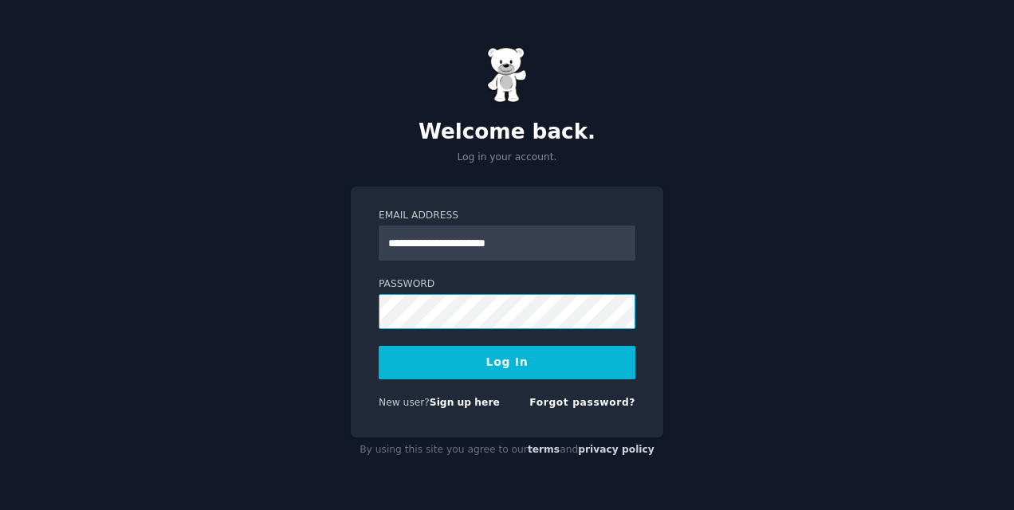
click at [379, 346] on button "Log In" at bounding box center [507, 362] width 257 height 33
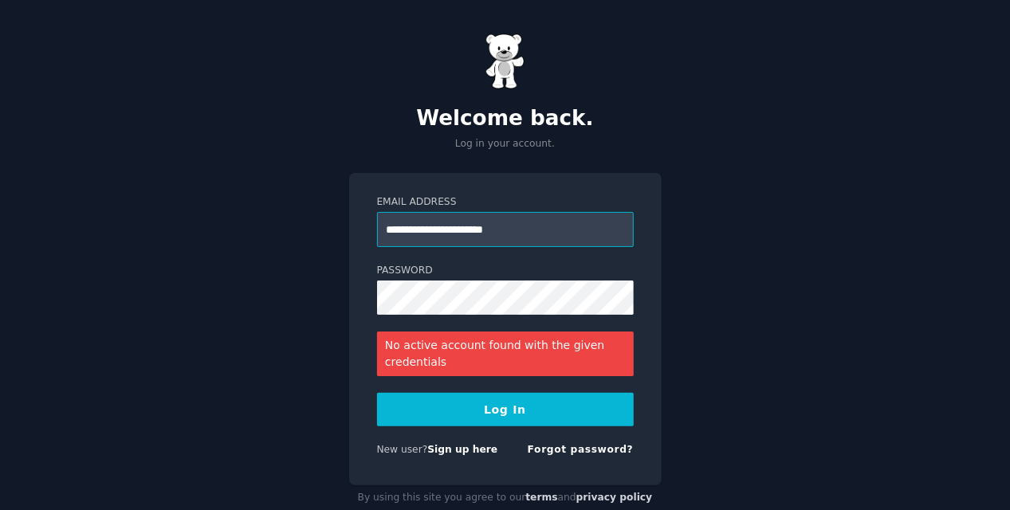
drag, startPoint x: 592, startPoint y: 235, endPoint x: 605, endPoint y: 232, distance: 13.2
click at [605, 232] on input "**********" at bounding box center [505, 229] width 257 height 35
type input "*"
type input "**********"
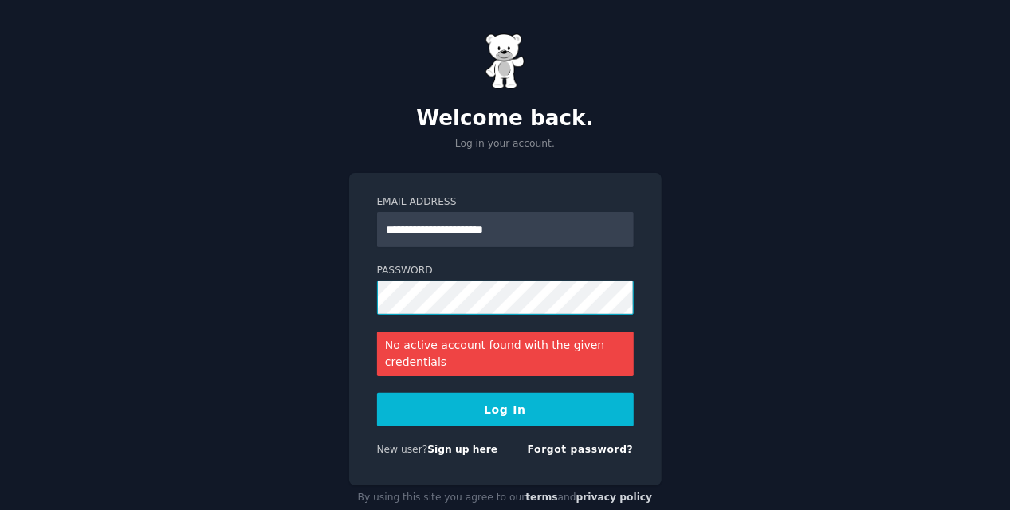
click at [377, 393] on button "Log In" at bounding box center [505, 409] width 257 height 33
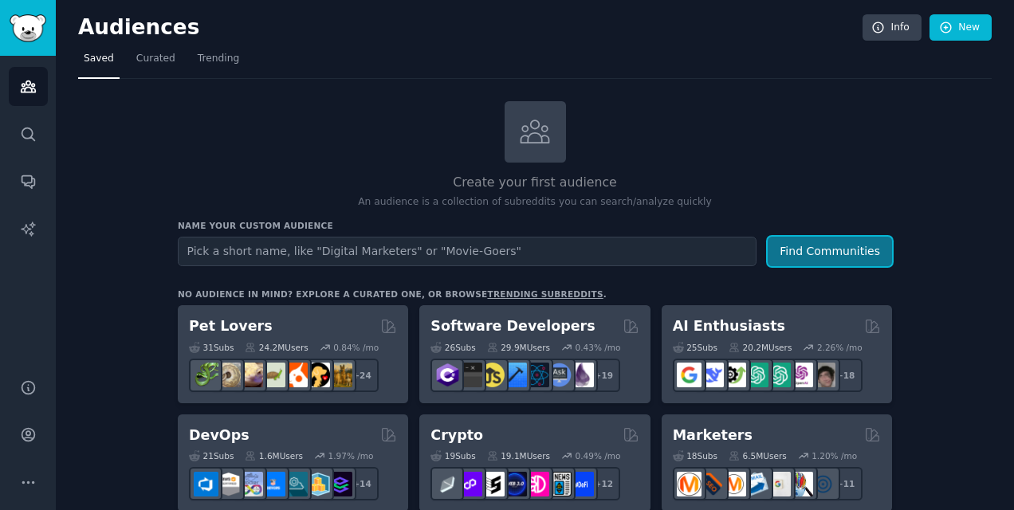
click at [857, 249] on button "Find Communities" at bounding box center [830, 252] width 124 height 30
click at [951, 26] on link "New" at bounding box center [961, 27] width 62 height 27
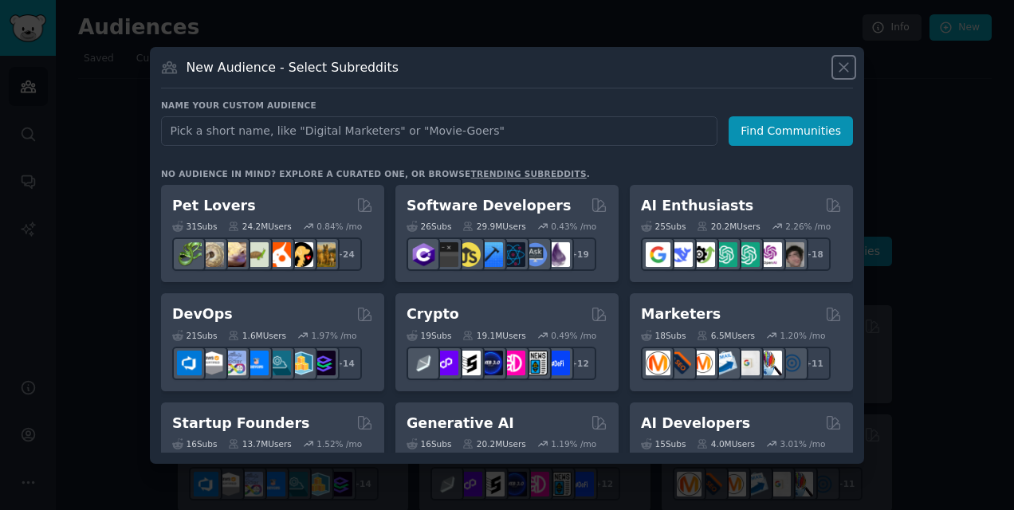
click at [843, 74] on icon at bounding box center [844, 67] width 17 height 17
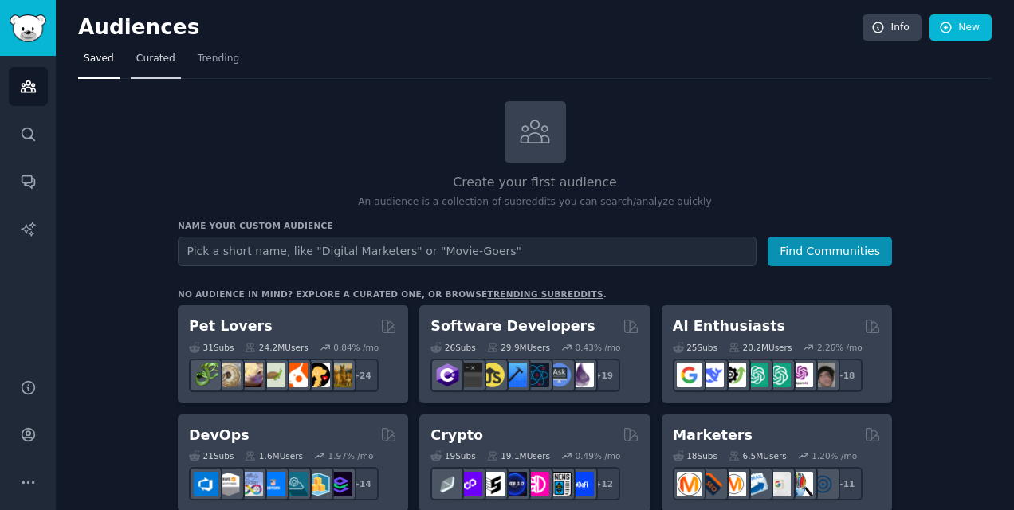
click at [162, 56] on span "Curated" at bounding box center [155, 59] width 39 height 14
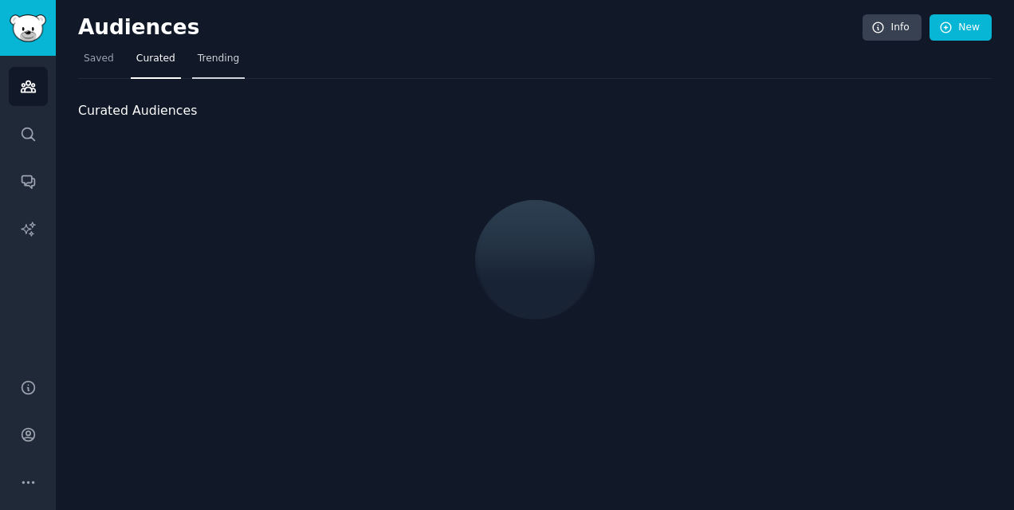
click at [206, 62] on span "Trending" at bounding box center [218, 59] width 41 height 14
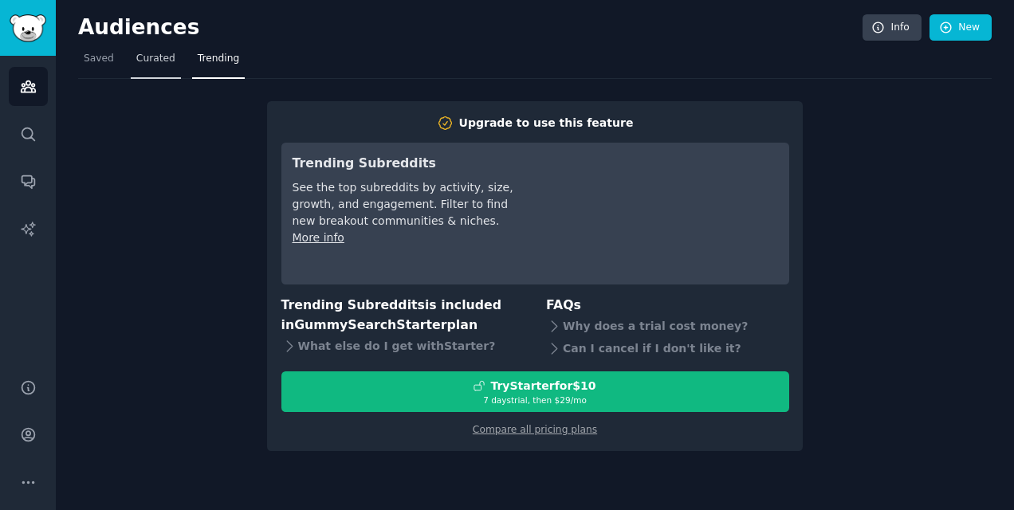
click at [152, 59] on span "Curated" at bounding box center [155, 59] width 39 height 14
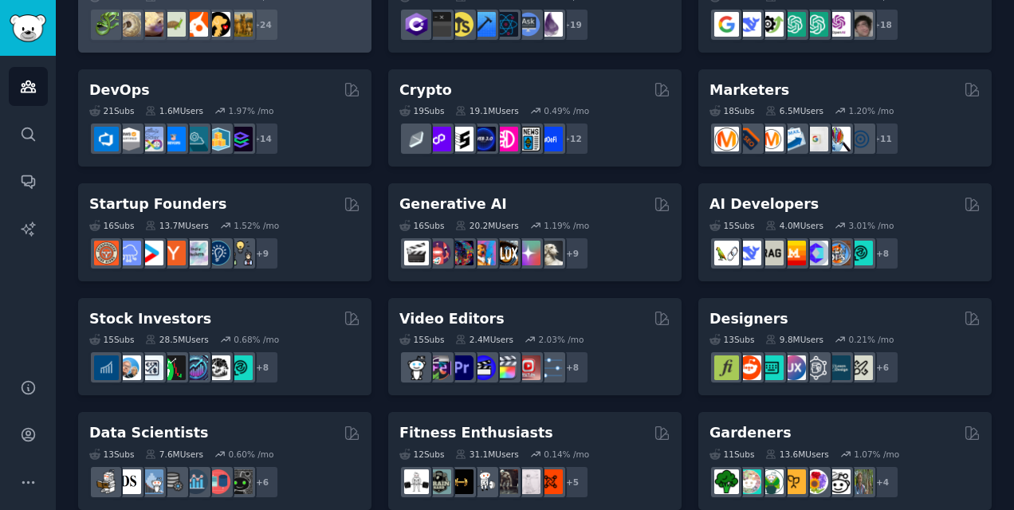
scroll to position [179, 0]
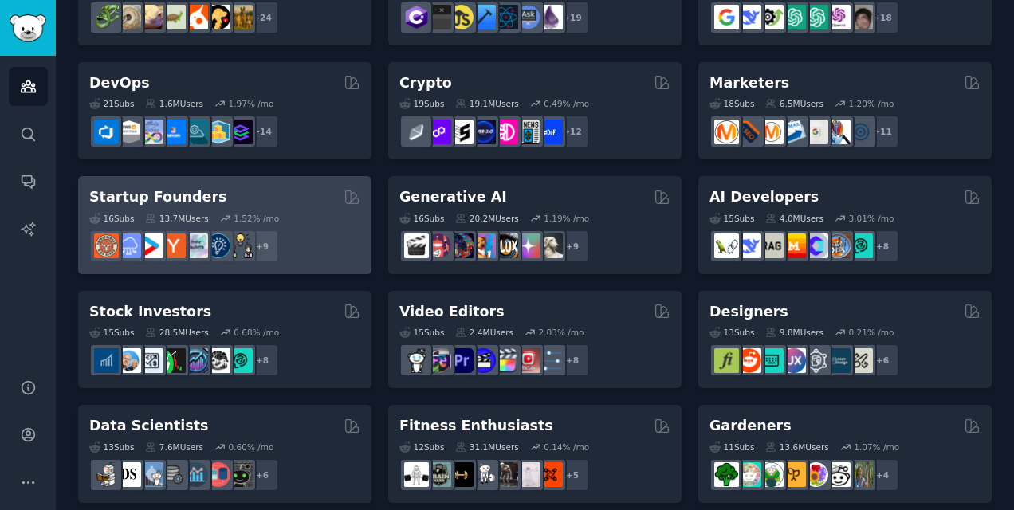
click at [276, 183] on div "Startup Founders 16 Sub s 13.7M Users 1.52 % /mo + 9" at bounding box center [224, 225] width 293 height 98
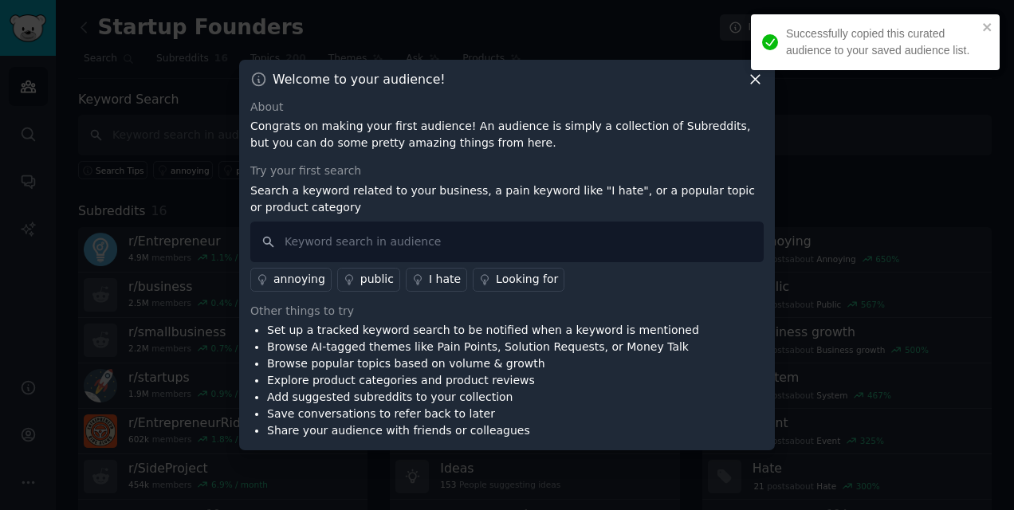
click at [917, 260] on div at bounding box center [507, 255] width 1014 height 510
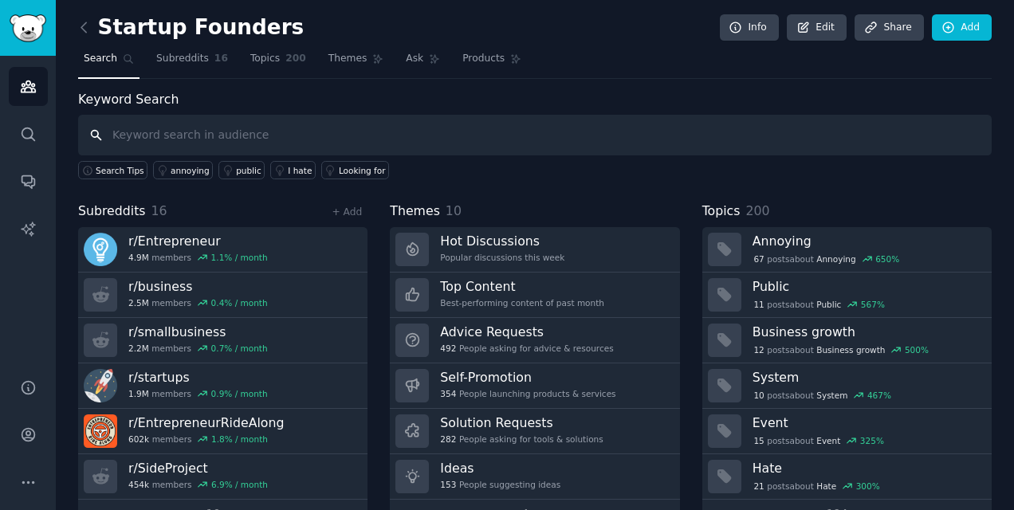
scroll to position [36, 0]
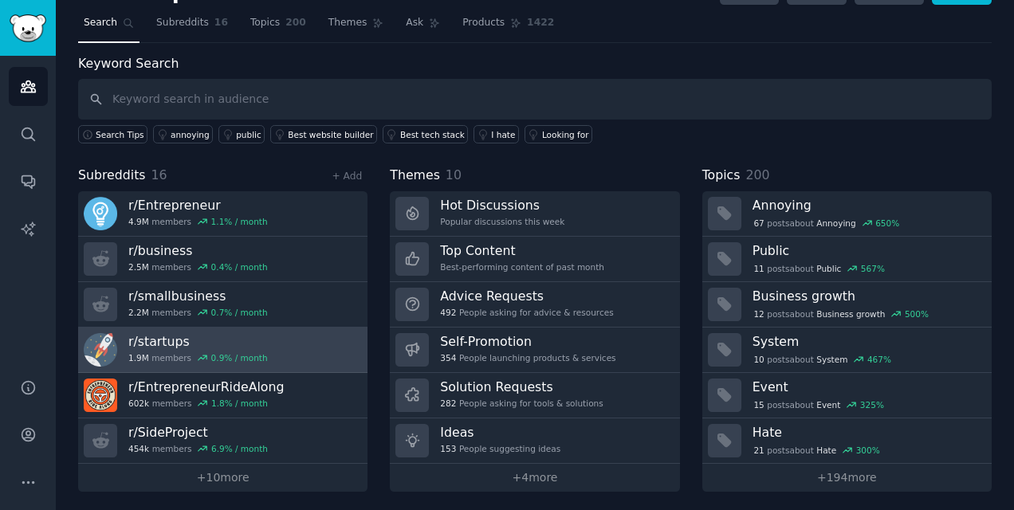
click at [263, 343] on link "r/ startups 1.9M members 0.9 % / month" at bounding box center [222, 350] width 289 height 45
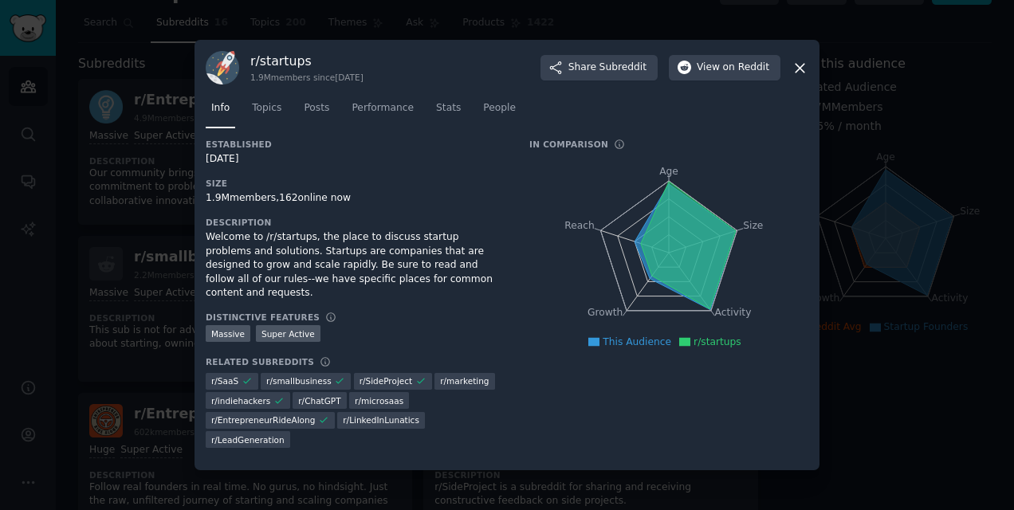
click at [798, 64] on icon at bounding box center [800, 68] width 17 height 17
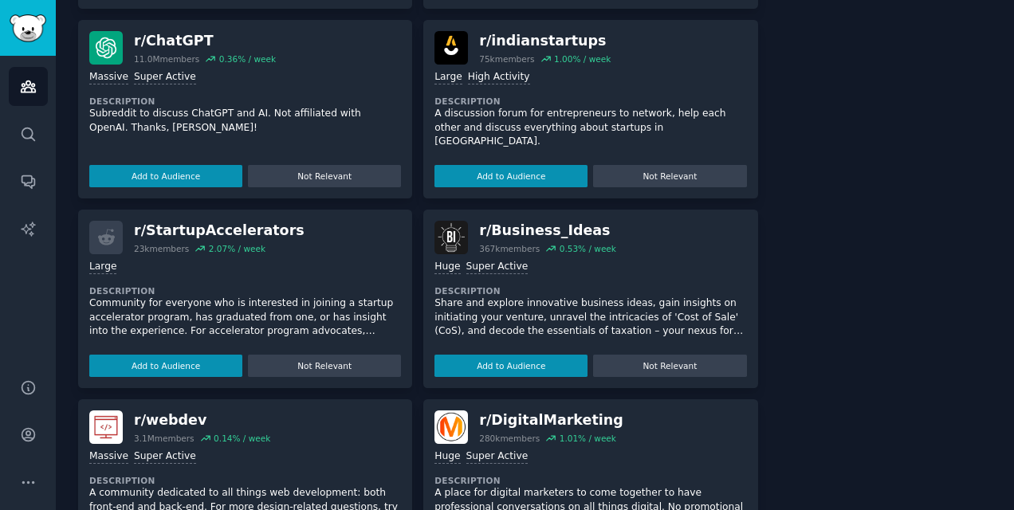
scroll to position [1931, 0]
